Goal: Task Accomplishment & Management: Manage account settings

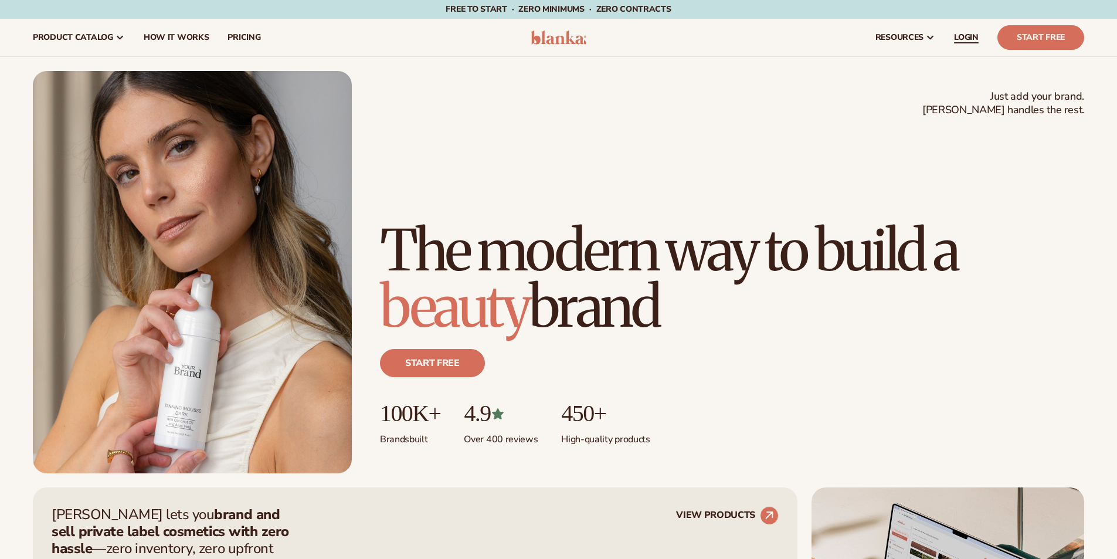
click at [976, 27] on link "LOGIN" at bounding box center [965, 38] width 43 height 38
click at [961, 38] on span "LOGIN" at bounding box center [966, 37] width 25 height 9
